Goal: Transaction & Acquisition: Purchase product/service

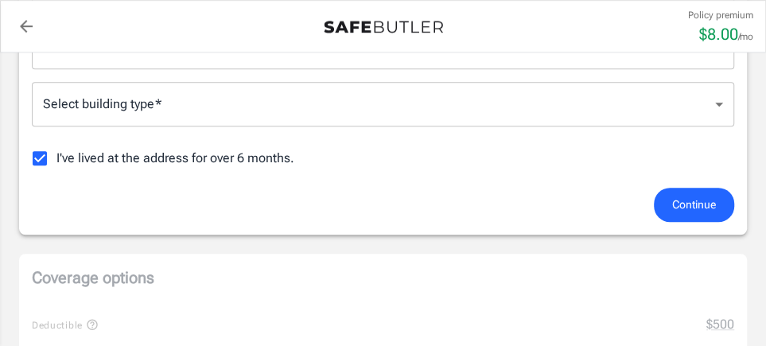
scroll to position [464, 0]
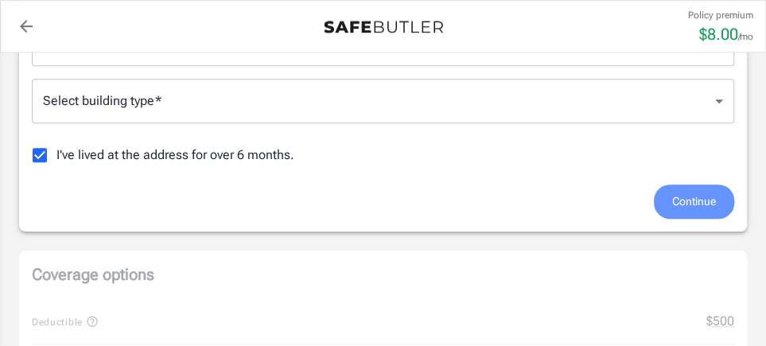
click at [706, 198] on span "Continue" at bounding box center [694, 202] width 44 height 20
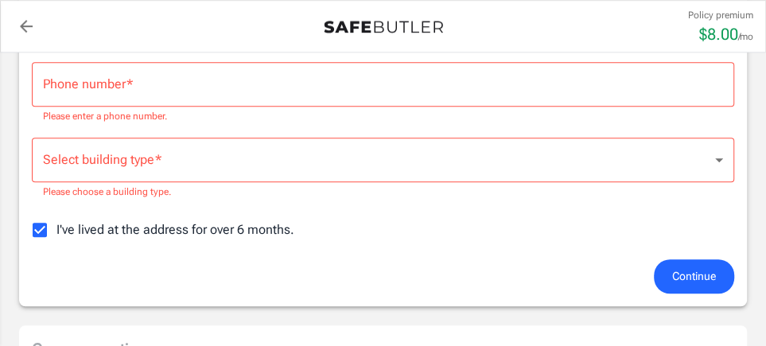
scroll to position [397, 0]
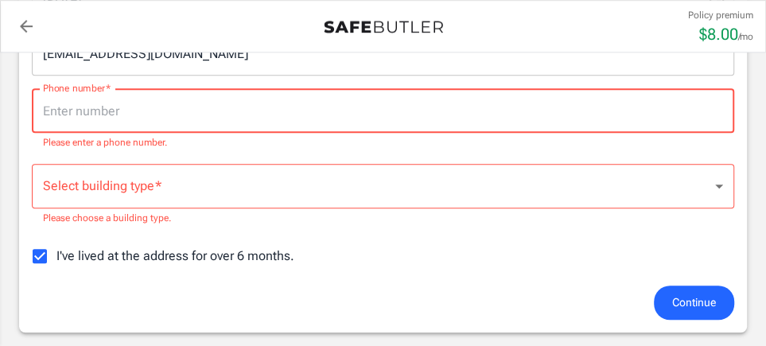
click at [131, 106] on input "Phone number   *" at bounding box center [383, 110] width 703 height 45
type input "7314680395"
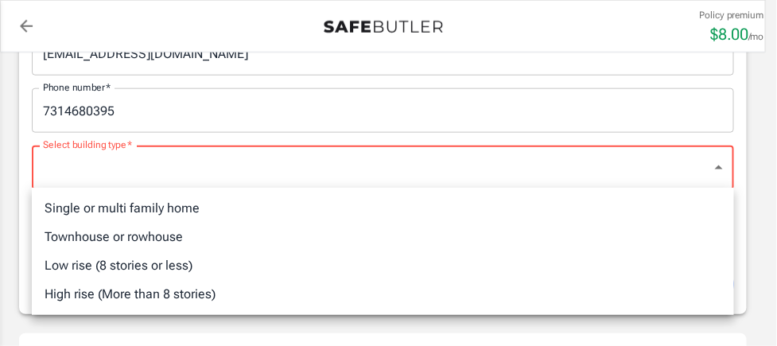
click at [91, 158] on div at bounding box center [388, 173] width 777 height 346
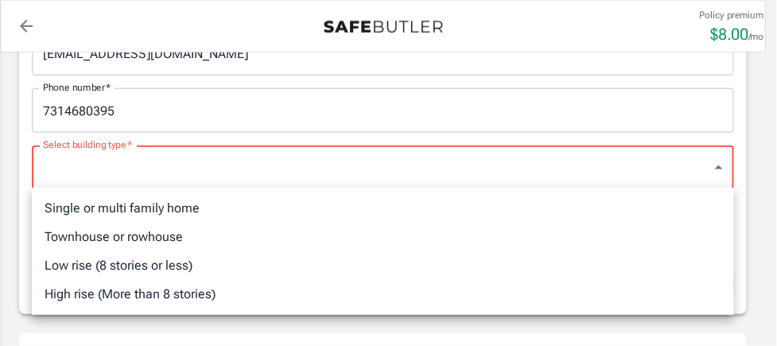
click at [174, 261] on li "Low rise (8 stories or less)" at bounding box center [383, 265] width 703 height 29
type input "lowrise"
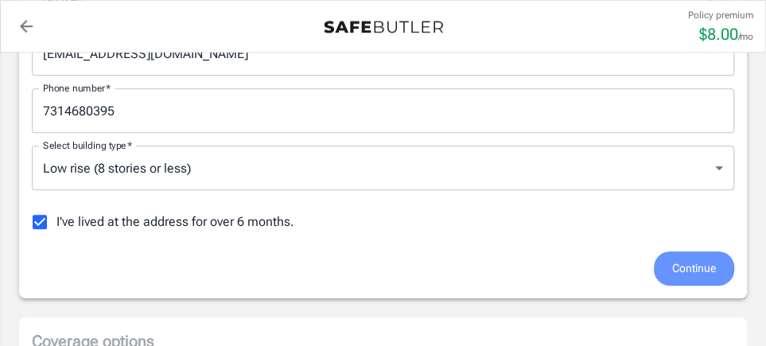
click at [691, 265] on span "Continue" at bounding box center [694, 269] width 44 height 20
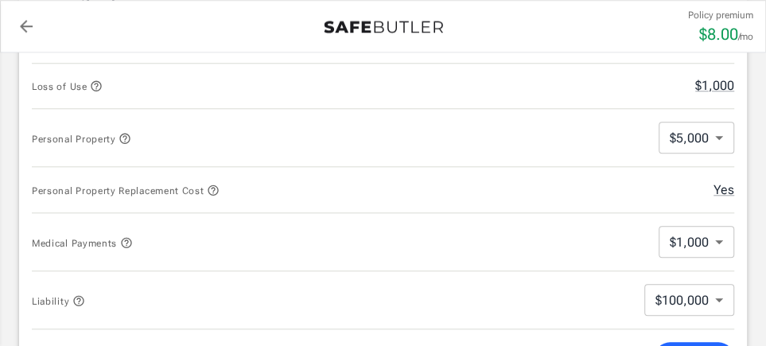
scroll to position [702, 0]
click at [722, 184] on button "Yes" at bounding box center [724, 190] width 21 height 19
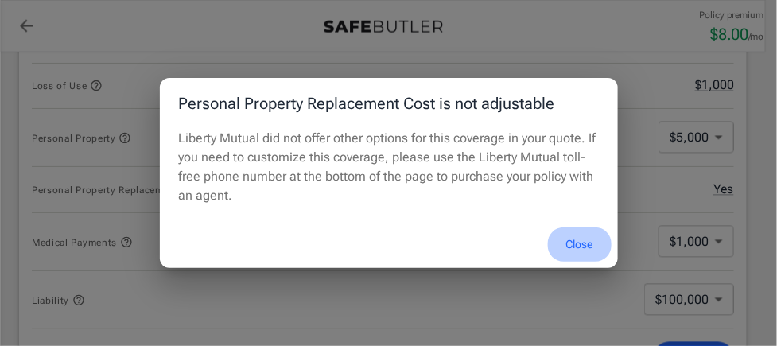
click at [582, 243] on button "Close" at bounding box center [580, 245] width 64 height 34
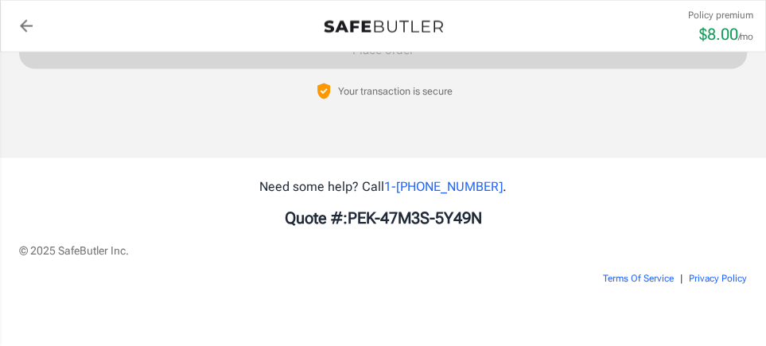
scroll to position [1657, 0]
